Goal: Task Accomplishment & Management: Use online tool/utility

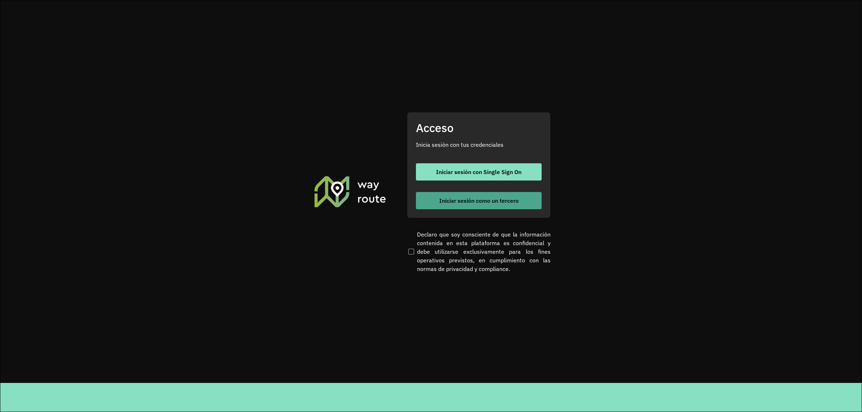
click at [453, 200] on span "Iniciar sesión como un tercero" at bounding box center [478, 201] width 79 height 6
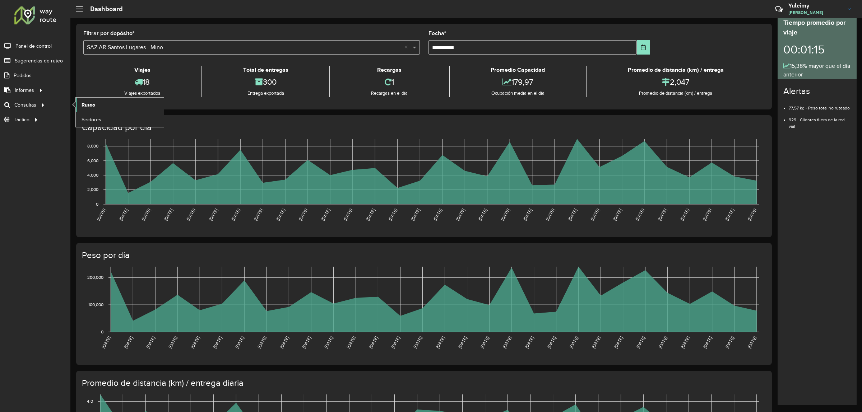
click at [86, 103] on span "Ruteo" at bounding box center [89, 105] width 14 height 8
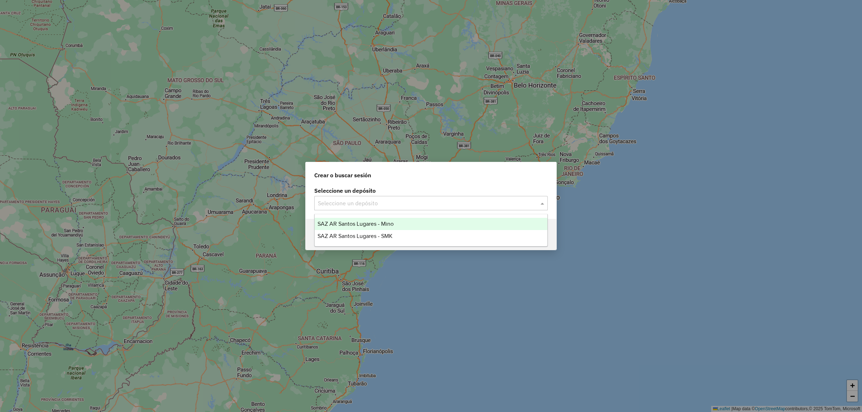
click at [376, 207] on input "text" at bounding box center [424, 203] width 212 height 9
click at [381, 222] on span "SAZ AR Santos Lugares - Mino" at bounding box center [356, 224] width 76 height 6
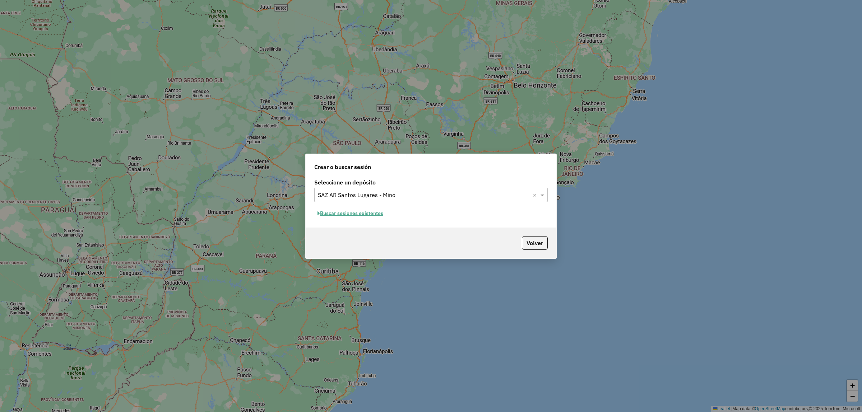
click at [372, 213] on button "Buscar sesiones existentes" at bounding box center [350, 213] width 72 height 11
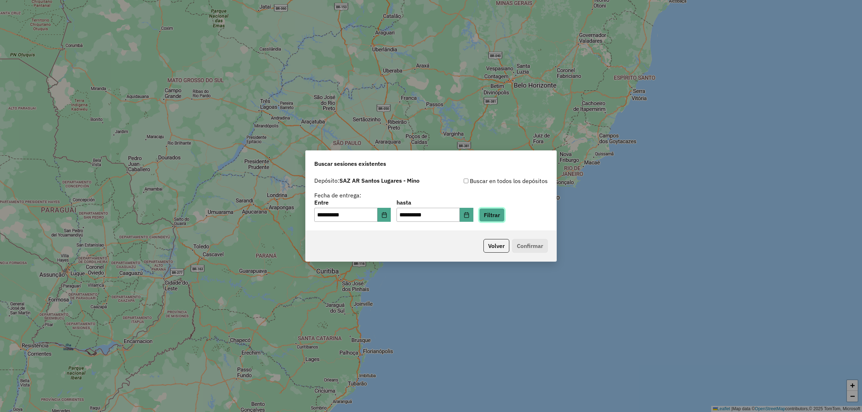
click at [505, 209] on button "Filtrar" at bounding box center [492, 215] width 26 height 14
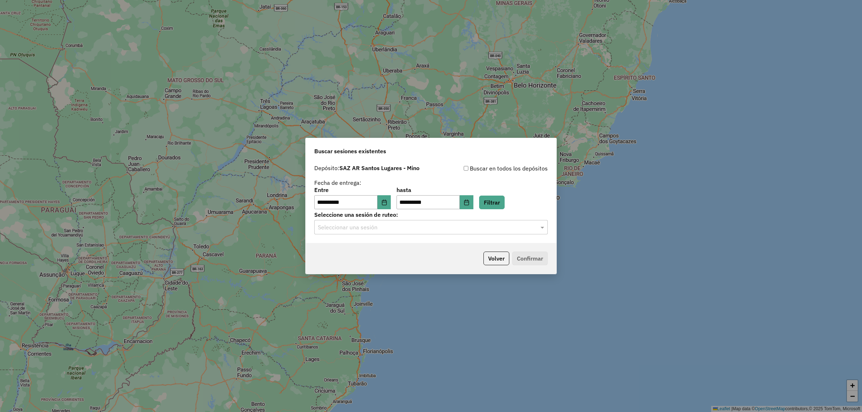
click at [428, 233] on div "Seleccionar una sesión" at bounding box center [430, 227] width 233 height 14
click at [423, 245] on div "1258852 - 04/09/2025 17:39" at bounding box center [431, 248] width 233 height 12
click at [529, 258] on button "Confirmar" at bounding box center [530, 259] width 36 height 14
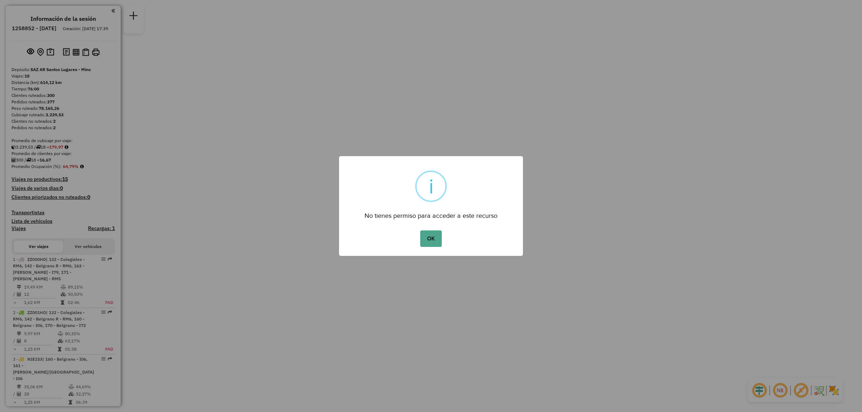
click at [435, 236] on button "OK" at bounding box center [430, 239] width 21 height 17
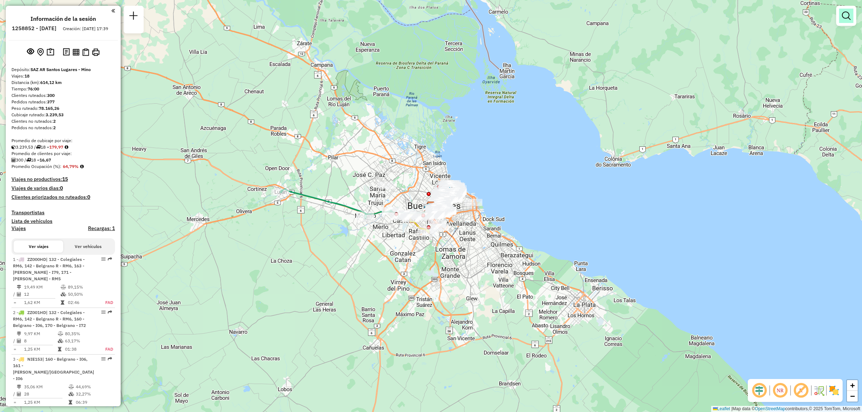
click at [852, 17] on link at bounding box center [846, 16] width 14 height 14
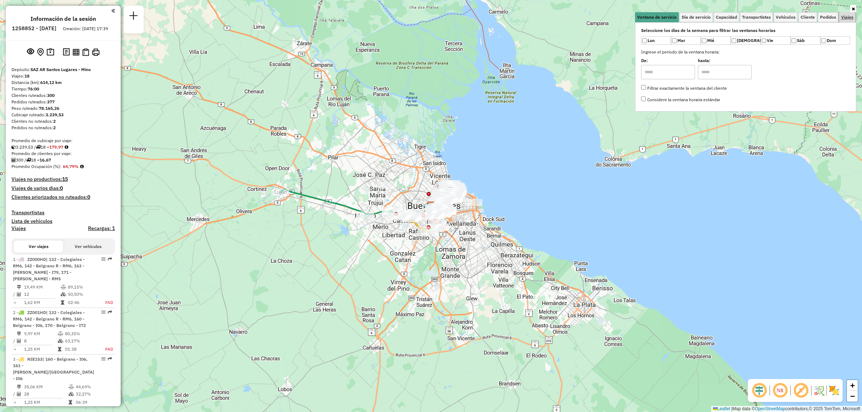
click at [848, 17] on span "Viajes" at bounding box center [847, 17] width 12 height 4
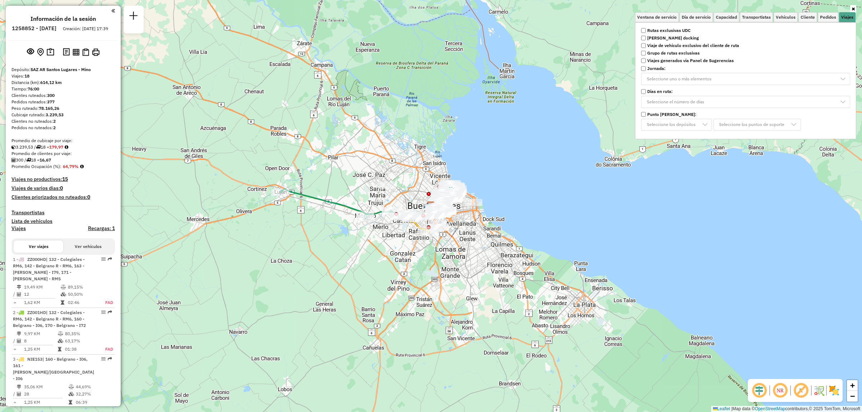
click at [645, 25] on div "Seleccione los días de la semana para filtrar las ventanas horarias Lun Mar Mié…" at bounding box center [745, 80] width 221 height 117
click at [646, 26] on div "Rutas exclusivas UDC Ruta cross docking Viaje de vehículo exclusivo del cliente…" at bounding box center [746, 44] width 218 height 36
click at [647, 28] on strong "Rutas exclusivas UDC" at bounding box center [668, 30] width 43 height 6
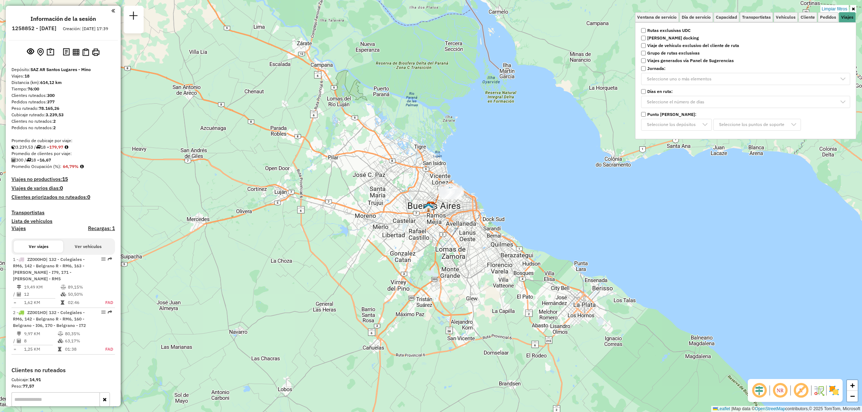
click at [503, 178] on div "Limpiar filtros Ventana de servicio Día de servicio Capacidad Transportistas Ve…" at bounding box center [431, 206] width 862 height 412
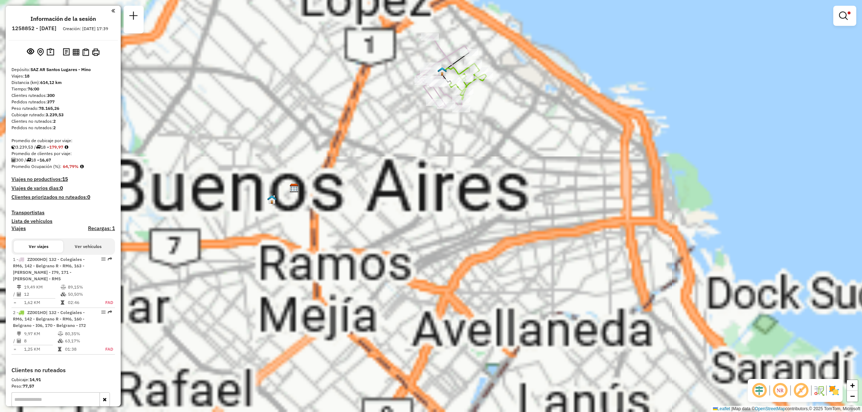
drag, startPoint x: 472, startPoint y: 244, endPoint x: 472, endPoint y: 254, distance: 10.8
click at [472, 254] on div "Limpiar filtros Ventana de servicio Día de servicio Capacidad Transportistas Ve…" at bounding box center [431, 206] width 862 height 412
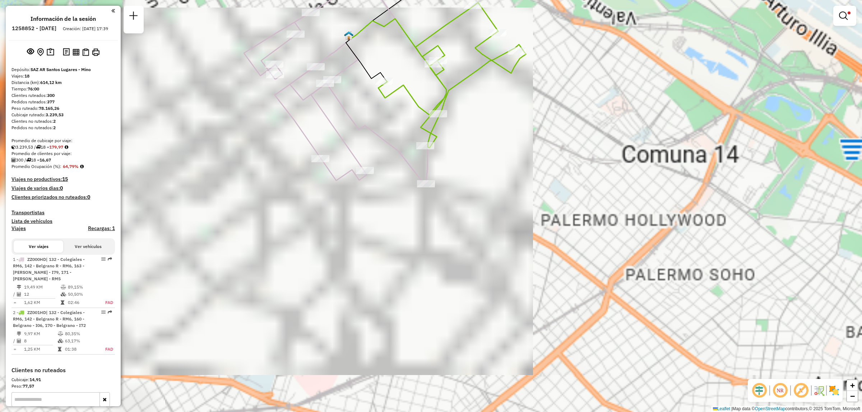
drag, startPoint x: 458, startPoint y: 162, endPoint x: 473, endPoint y: 224, distance: 64.6
click at [473, 224] on div "Limpiar filtros Ventana de servicio Día de servicio Capacidad Transportistas Ve…" at bounding box center [431, 206] width 862 height 412
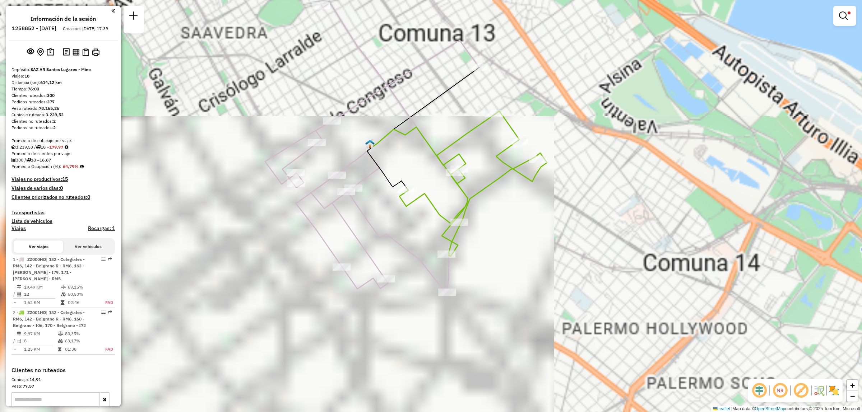
drag, startPoint x: 395, startPoint y: 168, endPoint x: 406, endPoint y: 227, distance: 59.6
click at [406, 227] on div "Limpiar filtros Ventana de servicio Día de servicio Capacidad Transportistas Ve…" at bounding box center [431, 206] width 862 height 412
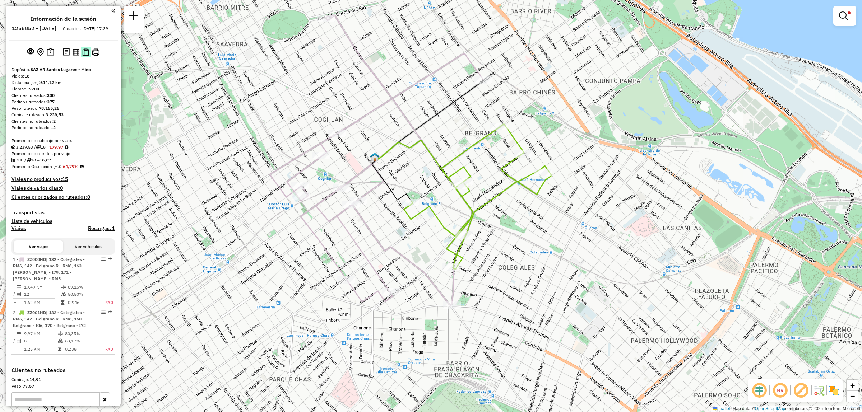
click at [88, 56] on img at bounding box center [85, 52] width 7 height 8
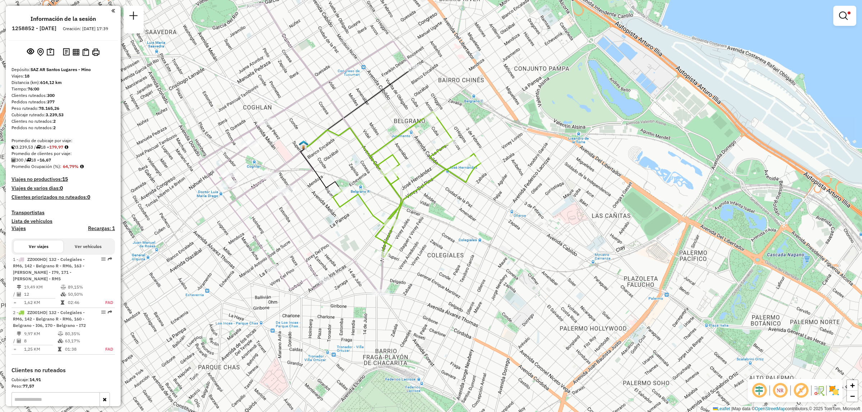
drag, startPoint x: 399, startPoint y: 117, endPoint x: 394, endPoint y: 132, distance: 16.5
click at [394, 132] on div "Limpiar filtros Ventana de servicio Día de servicio Capacidad Transportistas Ve…" at bounding box center [431, 206] width 862 height 412
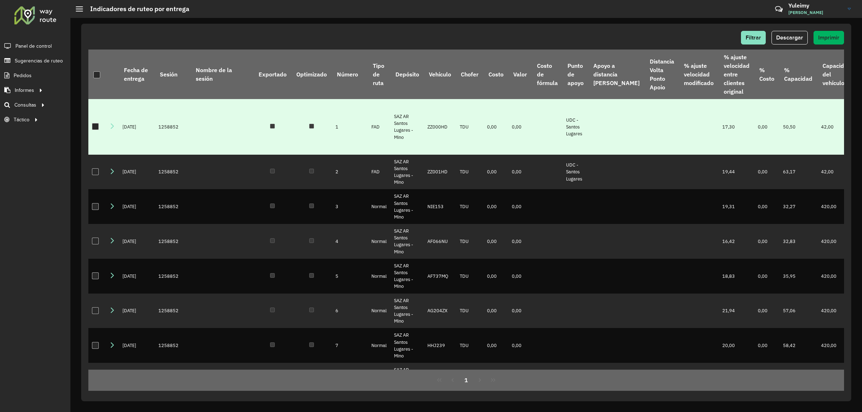
click at [92, 124] on div at bounding box center [95, 126] width 7 height 7
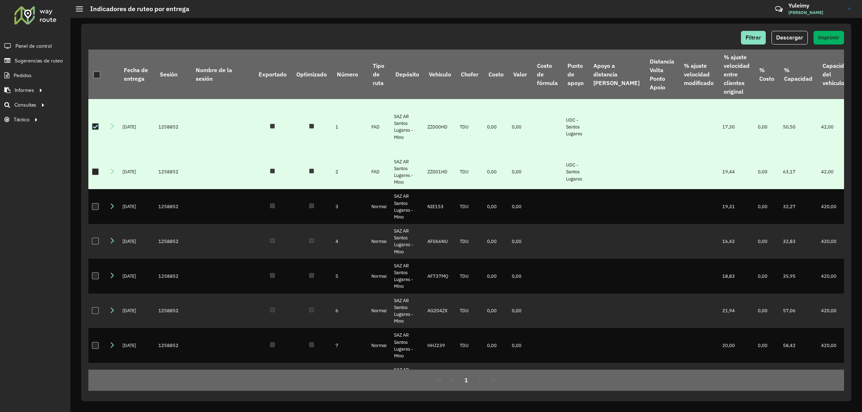
click at [98, 168] on div at bounding box center [95, 171] width 7 height 7
click at [791, 37] on span "Descargar" at bounding box center [789, 37] width 27 height 6
